Goal: Task Accomplishment & Management: Manage account settings

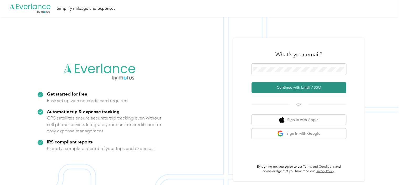
click at [287, 85] on button "Continue with Email / SSO" at bounding box center [298, 87] width 95 height 11
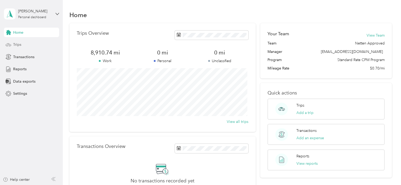
click at [24, 46] on div "Trips" at bounding box center [31, 44] width 55 height 9
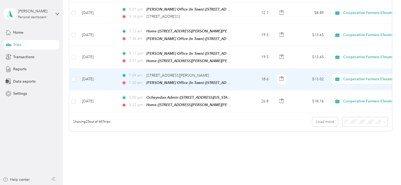
scroll to position [537, 0]
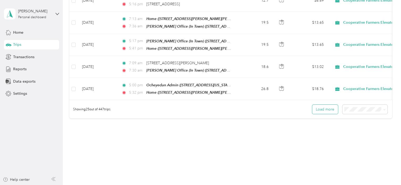
click at [324, 105] on button "Load more" at bounding box center [325, 109] width 26 height 9
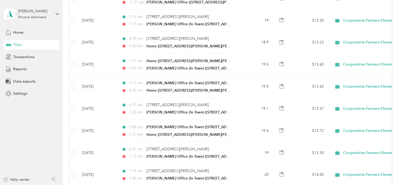
scroll to position [1076, 0]
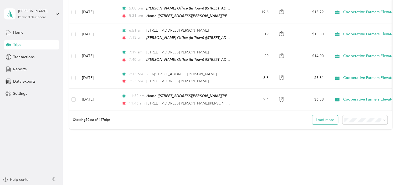
click at [326, 115] on button "Load more" at bounding box center [325, 119] width 26 height 9
click at [325, 115] on button "Load more" at bounding box center [325, 119] width 26 height 9
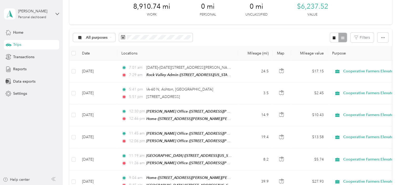
scroll to position [0, 0]
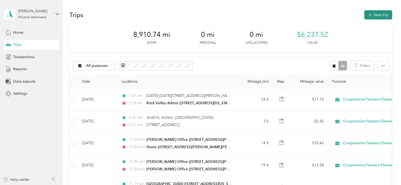
click at [375, 13] on button "New trip" at bounding box center [378, 14] width 28 height 9
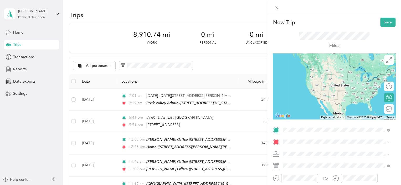
click at [312, 71] on div "TEAM George Office (In Town)" at bounding box center [334, 68] width 82 height 7
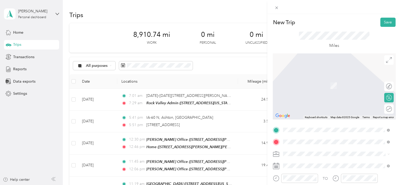
click at [302, 84] on span "3099A Nest Ave, Sheldon, IA, United States , 51201, Sheldon, IA, United States" at bounding box center [339, 85] width 92 height 4
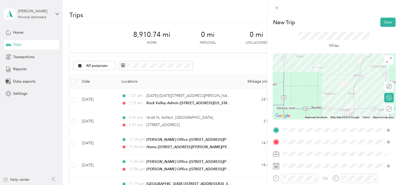
click at [277, 166] on rect at bounding box center [277, 165] width 1 height 1
click at [277, 166] on rect at bounding box center [276, 165] width 1 height 1
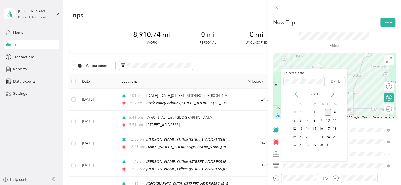
click at [295, 93] on icon at bounding box center [296, 94] width 3 height 5
click at [301, 120] on div "8" at bounding box center [300, 120] width 7 height 7
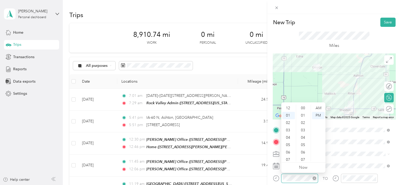
scroll to position [382, 0]
click at [290, 136] on div "05" at bounding box center [288, 137] width 13 height 7
click at [304, 139] on div "10" at bounding box center [303, 140] width 13 height 7
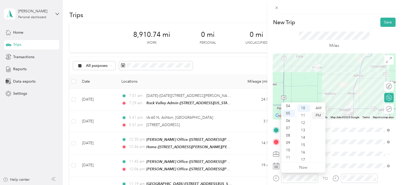
click at [319, 115] on div "PM" at bounding box center [318, 115] width 13 height 7
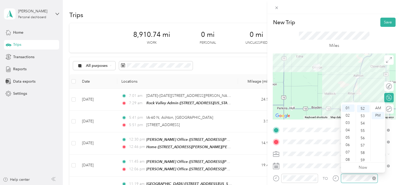
scroll to position [382, 0]
click at [347, 138] on div "05" at bounding box center [348, 137] width 13 height 7
click at [363, 129] on div "30" at bounding box center [363, 129] width 13 height 7
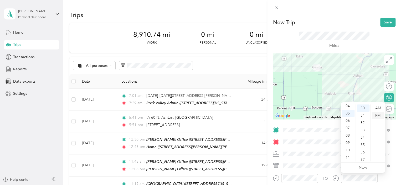
click at [376, 115] on div "PM" at bounding box center [377, 115] width 13 height 7
click at [380, 23] on button "Save" at bounding box center [387, 22] width 15 height 9
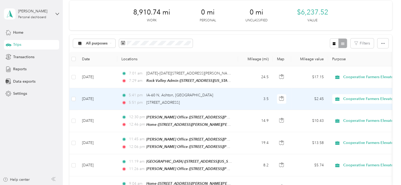
scroll to position [0, 0]
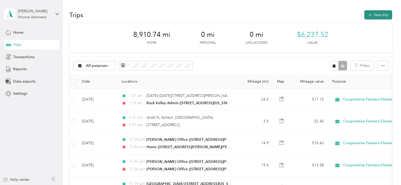
click at [375, 15] on button "New trip" at bounding box center [378, 14] width 28 height 9
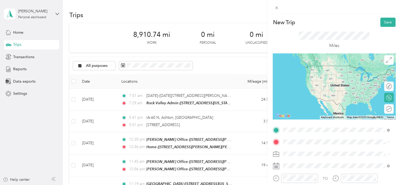
click at [311, 76] on div "Home 3099A Nest Ave, Sheldon, IA, United States , 51201, Sheldon, IA, United St…" at bounding box center [339, 70] width 92 height 11
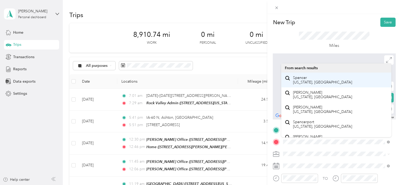
click at [308, 82] on span "Spencer Iowa, United States" at bounding box center [322, 79] width 59 height 9
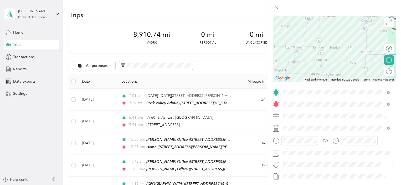
scroll to position [53, 0]
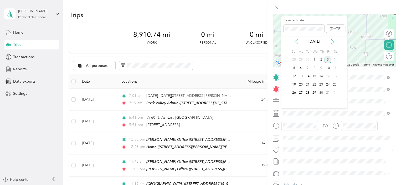
click at [296, 39] on icon at bounding box center [295, 41] width 5 height 5
click at [336, 67] on div "13" at bounding box center [334, 68] width 7 height 7
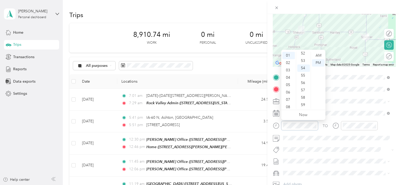
scroll to position [32, 0]
click at [290, 90] on div "09" at bounding box center [288, 89] width 13 height 7
click at [288, 81] on div "08" at bounding box center [288, 82] width 13 height 7
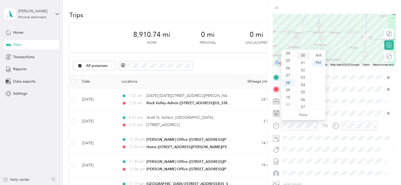
click at [305, 53] on div "00" at bounding box center [303, 55] width 13 height 7
click at [318, 55] on div "AM" at bounding box center [318, 55] width 13 height 7
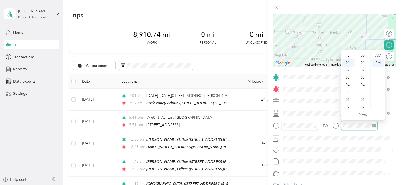
scroll to position [384, 0]
click at [348, 98] on div "07" at bounding box center [348, 99] width 13 height 7
click at [362, 53] on div "00" at bounding box center [363, 55] width 13 height 7
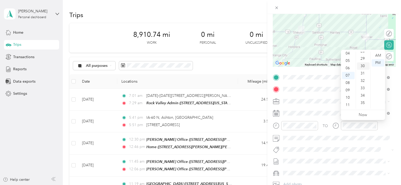
click at [362, 65] on div "30" at bounding box center [363, 65] width 13 height 7
click at [379, 62] on div "PM" at bounding box center [377, 62] width 13 height 7
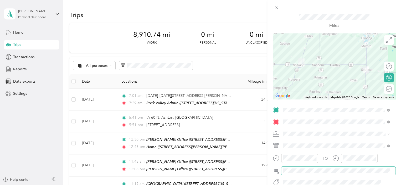
scroll to position [12, 0]
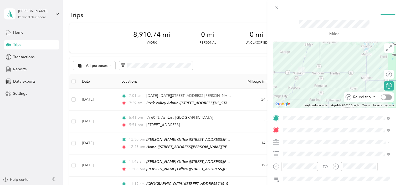
click at [384, 95] on div at bounding box center [386, 97] width 11 height 6
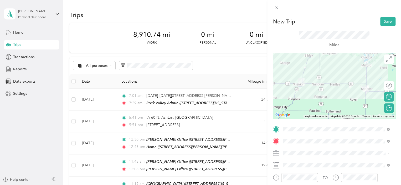
scroll to position [0, 0]
click at [383, 21] on button "Save" at bounding box center [387, 22] width 15 height 9
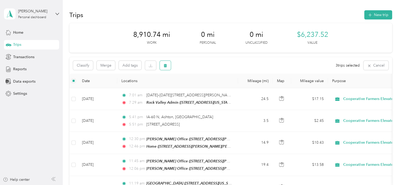
click at [164, 65] on icon "button" at bounding box center [165, 65] width 3 height 3
click at [204, 87] on button "Yes" at bounding box center [204, 87] width 10 height 8
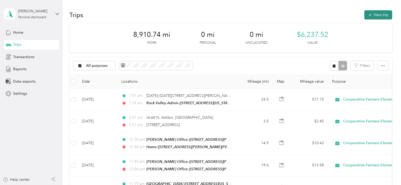
click at [376, 13] on button "New trip" at bounding box center [378, 14] width 28 height 9
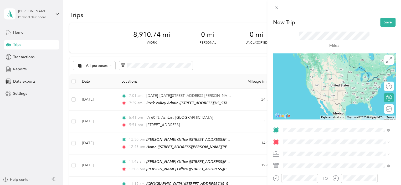
click at [318, 68] on strong "George Office (In Town)" at bounding box center [341, 68] width 60 height 5
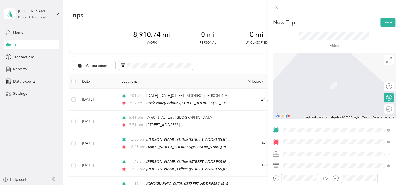
click at [304, 87] on span "3099A Nest Ave, Sheldon, IA, United States , 51201, Sheldon, IA, United States" at bounding box center [339, 85] width 92 height 4
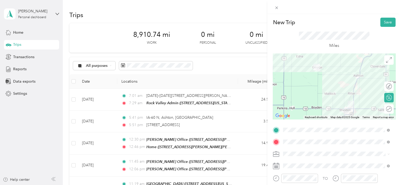
click at [277, 166] on rect at bounding box center [277, 165] width 1 height 1
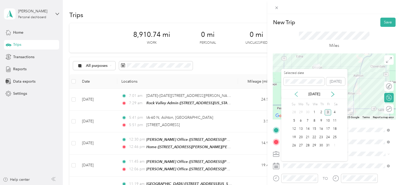
click at [296, 94] on icon at bounding box center [295, 93] width 5 height 5
click at [321, 136] on div "25" at bounding box center [321, 137] width 7 height 7
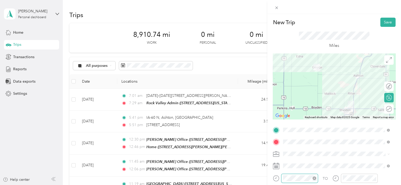
scroll to position [384, 0]
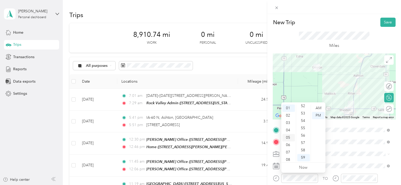
click at [290, 137] on div "05" at bounding box center [288, 137] width 13 height 7
click at [303, 109] on div "00" at bounding box center [303, 107] width 13 height 7
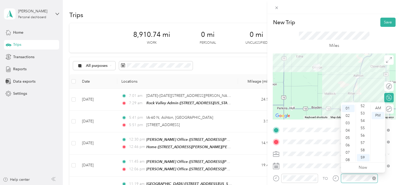
scroll to position [7, 0]
drag, startPoint x: 348, startPoint y: 136, endPoint x: 355, endPoint y: 135, distance: 6.6
click at [348, 136] on div "05" at bounding box center [348, 137] width 13 height 7
click at [366, 144] on div "25" at bounding box center [363, 143] width 13 height 7
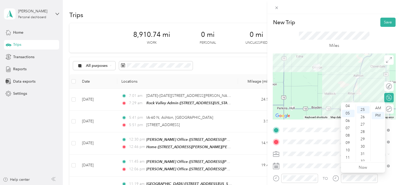
scroll to position [184, 0]
click at [378, 115] on div "PM" at bounding box center [377, 115] width 13 height 7
click at [382, 19] on button "Save" at bounding box center [387, 22] width 15 height 9
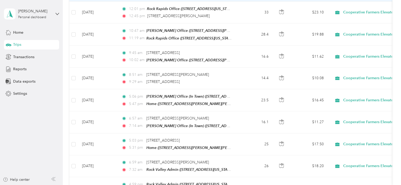
scroll to position [368, 0]
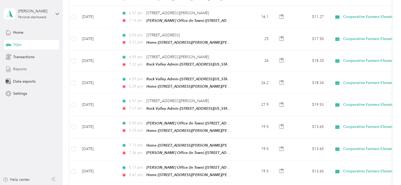
click at [29, 72] on div "Reports" at bounding box center [31, 68] width 55 height 9
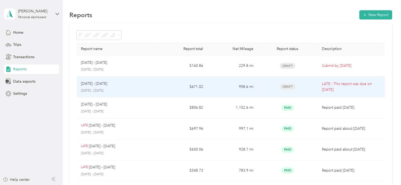
click at [136, 87] on div "Sep 1 - 30, 2025 September 1 - 30, 2025" at bounding box center [117, 87] width 72 height 12
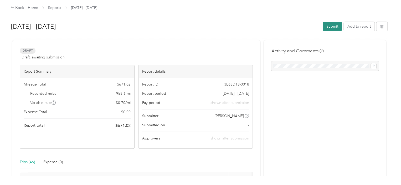
click at [325, 27] on button "Submit" at bounding box center [332, 26] width 19 height 9
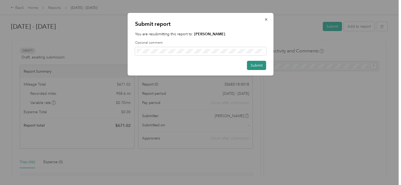
click at [258, 63] on button "Submit" at bounding box center [256, 65] width 19 height 9
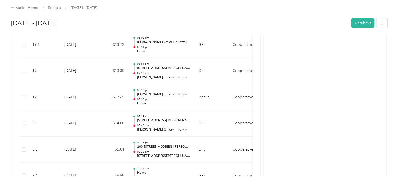
scroll to position [983, 0]
